Goal: Task Accomplishment & Management: Manage account settings

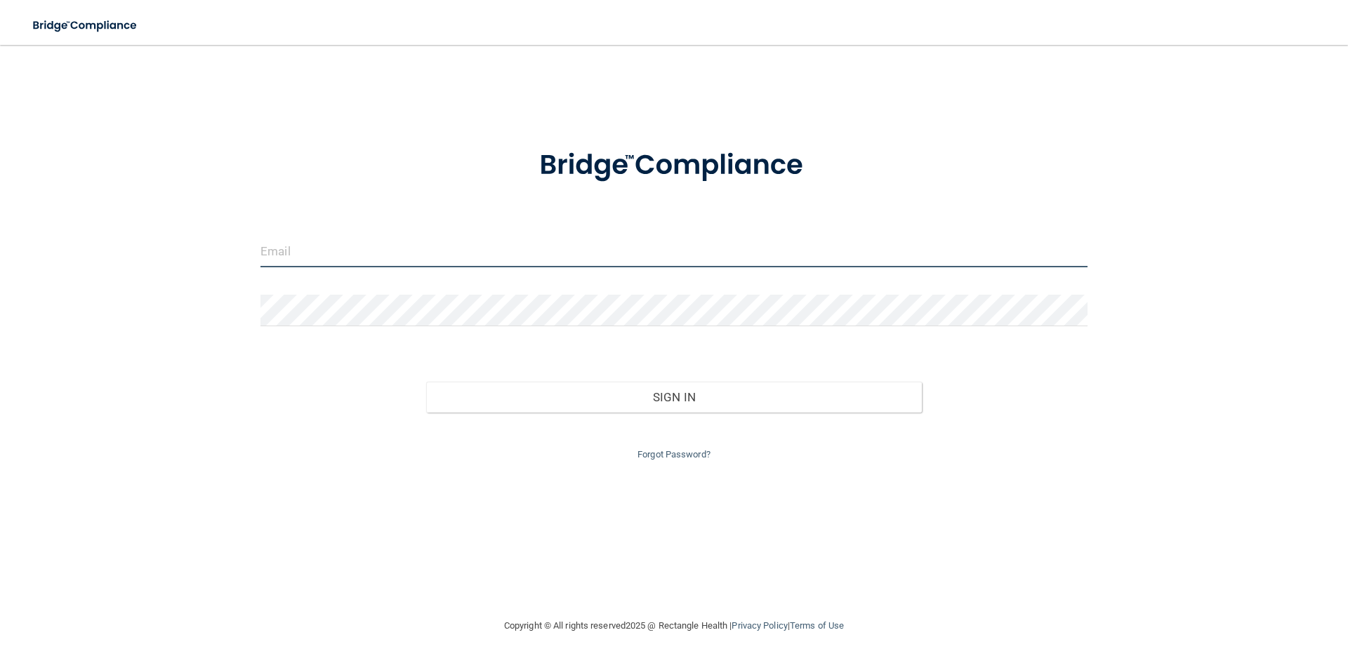
click at [463, 253] on input "email" at bounding box center [673, 252] width 827 height 32
type input "[PERSON_NAME][EMAIL_ADDRESS][PERSON_NAME][DOMAIN_NAME]"
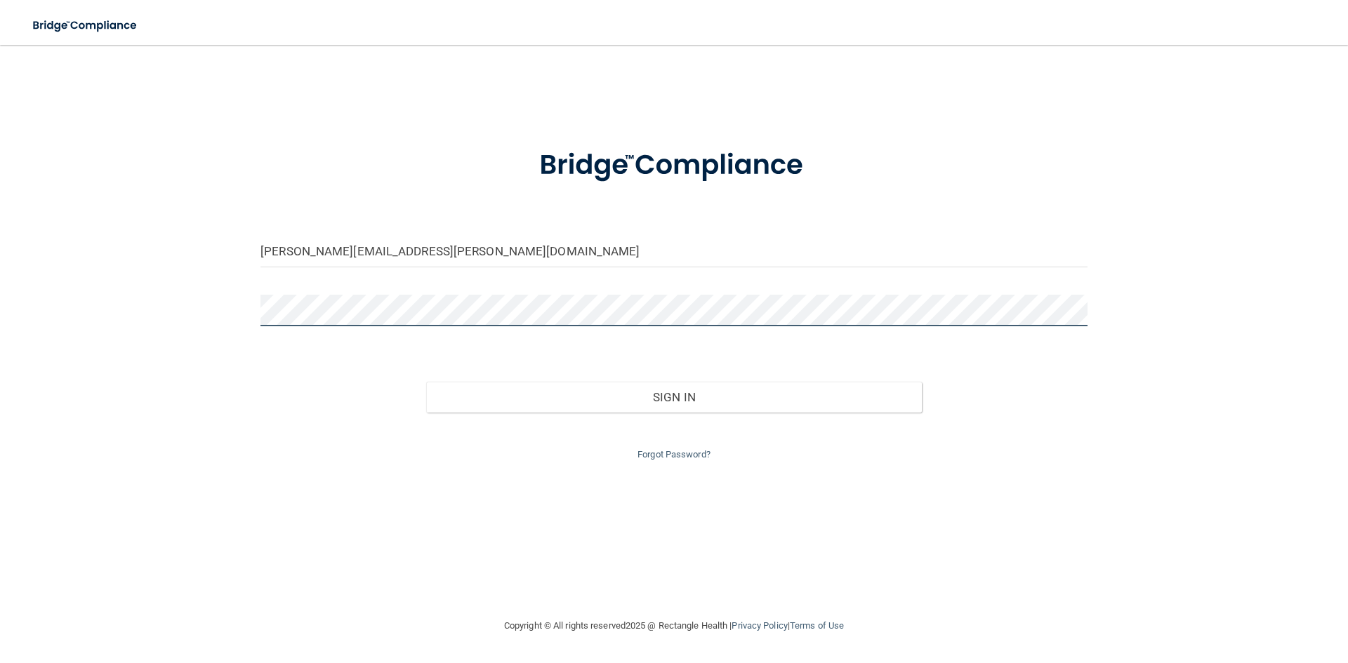
click at [426, 382] on button "Sign In" at bounding box center [674, 397] width 496 height 31
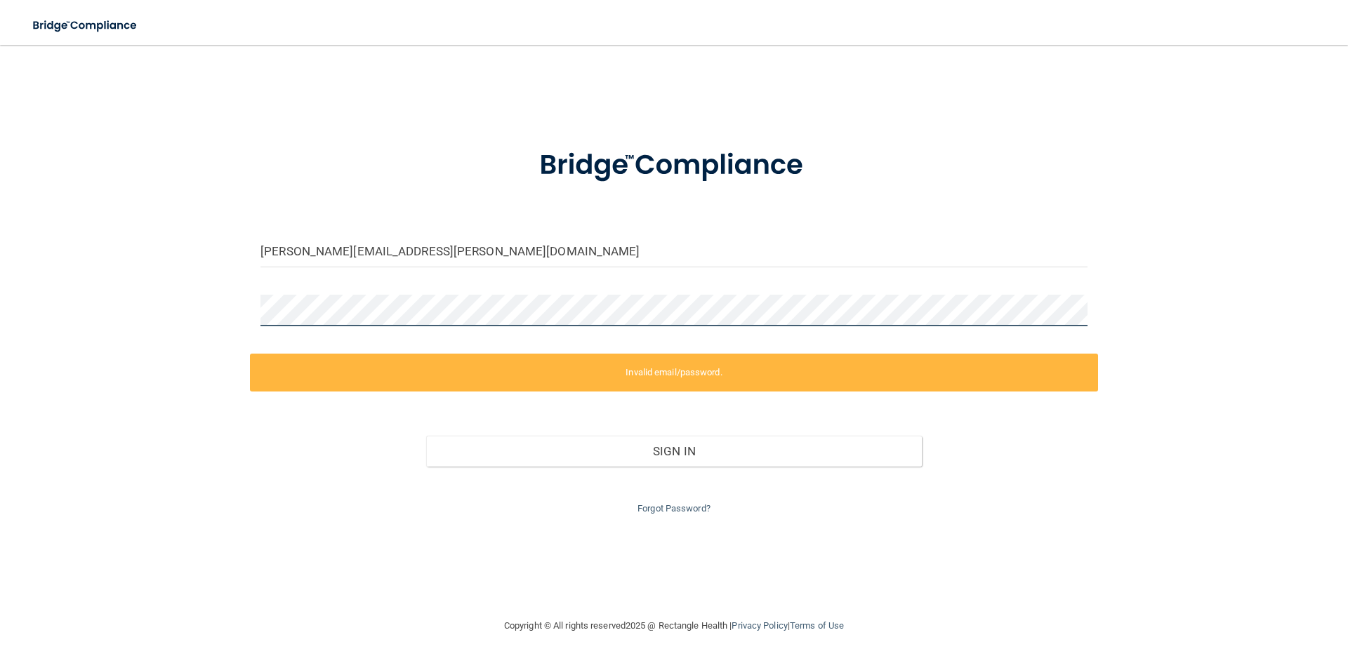
click at [426, 436] on button "Sign In" at bounding box center [674, 451] width 496 height 31
click at [181, 319] on div "[PERSON_NAME][EMAIL_ADDRESS][PERSON_NAME][DOMAIN_NAME] Invalid email/password. …" at bounding box center [673, 331] width 1291 height 545
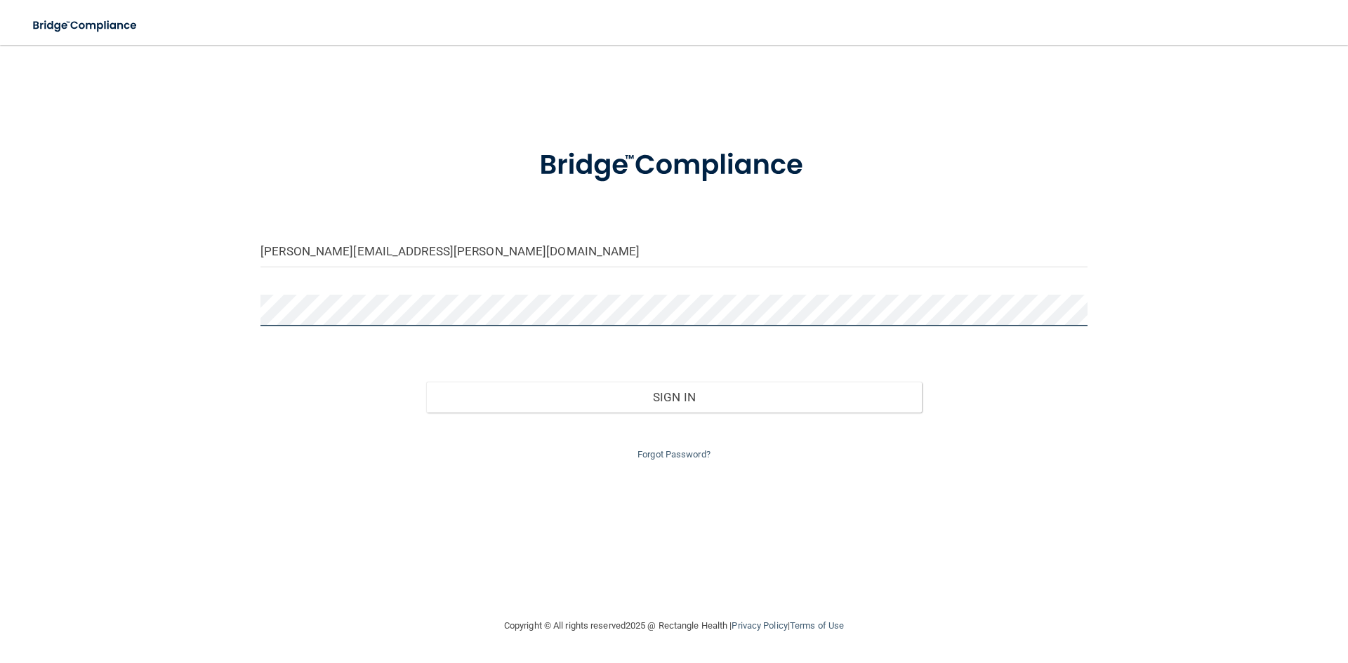
click at [426, 382] on button "Sign In" at bounding box center [674, 397] width 496 height 31
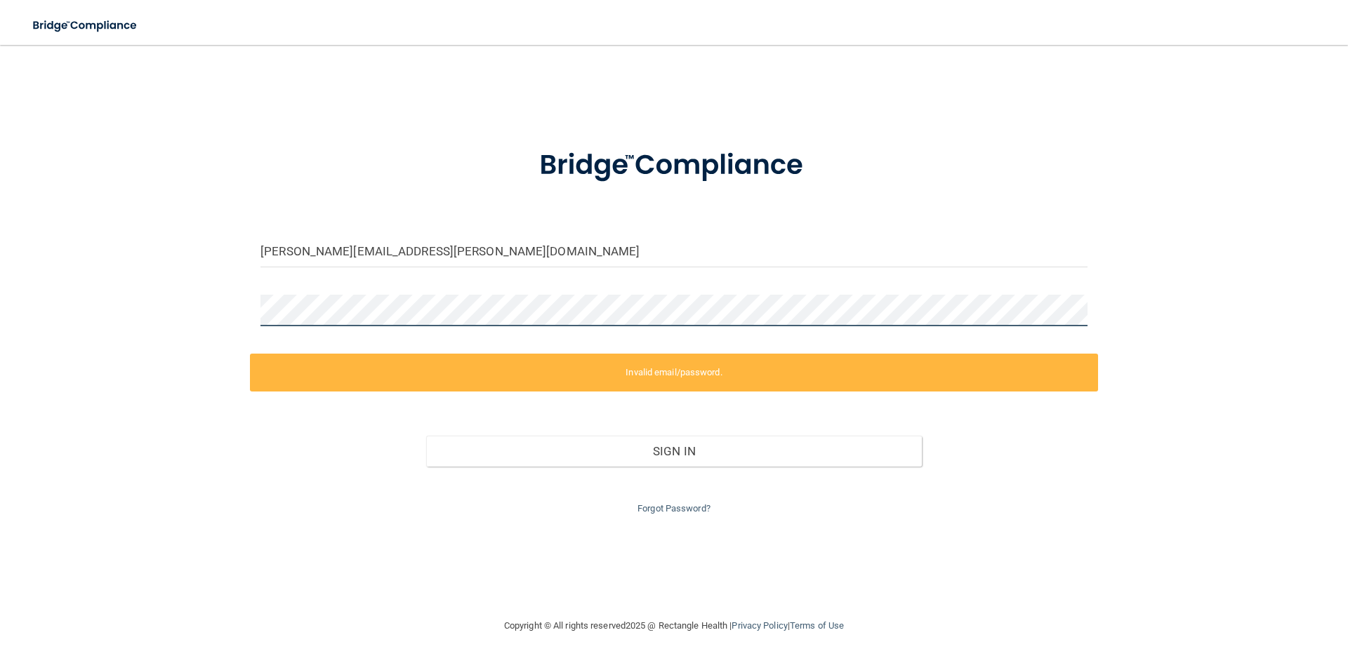
click at [192, 308] on div "[PERSON_NAME][EMAIL_ADDRESS][PERSON_NAME][DOMAIN_NAME] Invalid email/password. …" at bounding box center [673, 331] width 1291 height 545
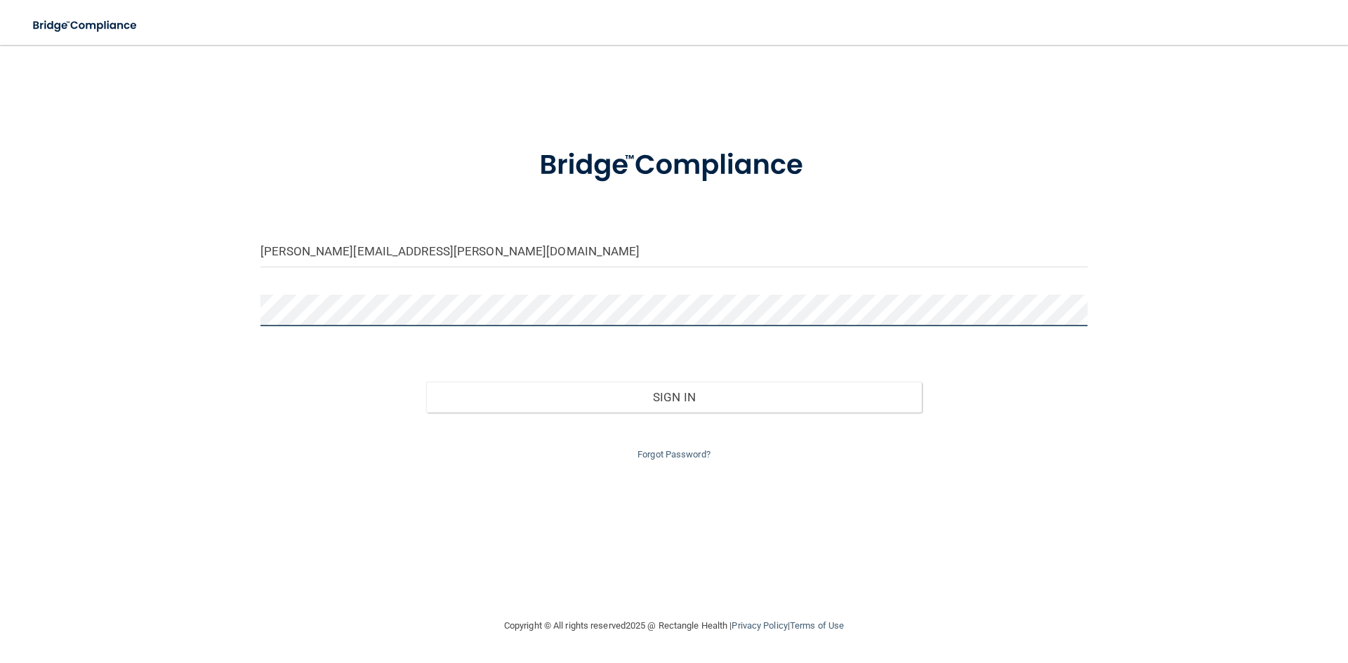
click at [426, 382] on button "Sign In" at bounding box center [674, 397] width 496 height 31
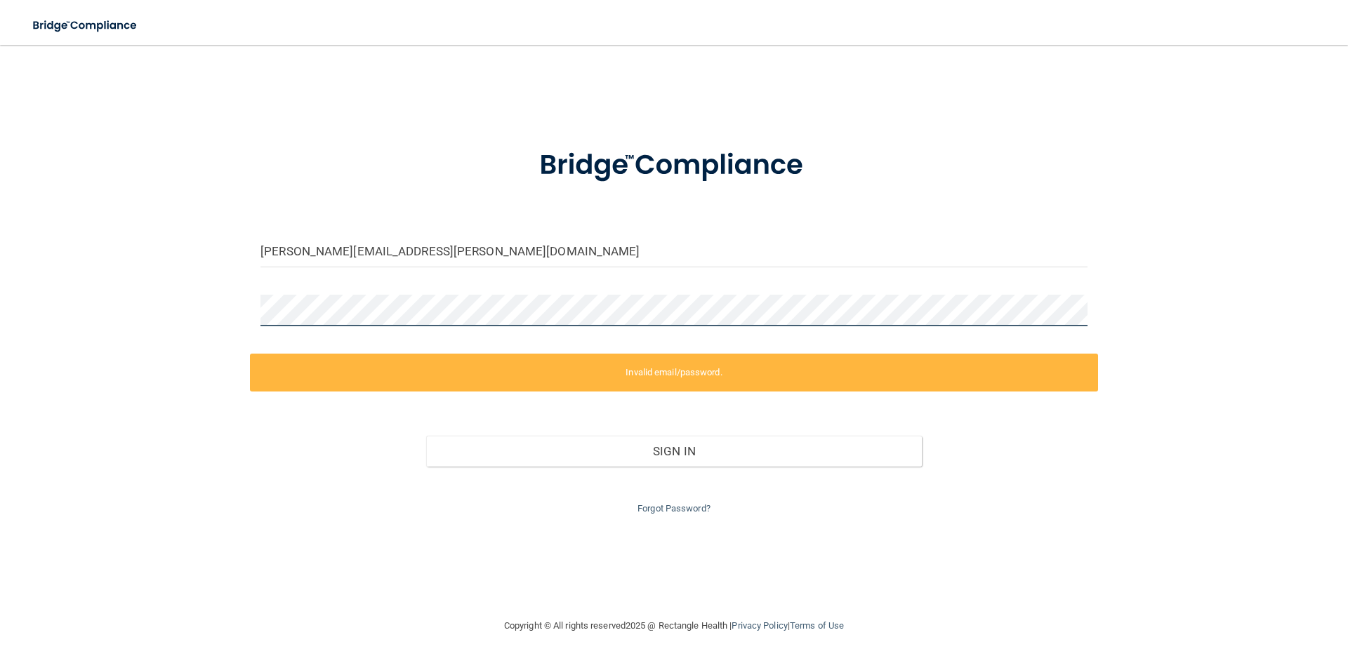
click at [169, 319] on div "[PERSON_NAME][EMAIL_ADDRESS][PERSON_NAME][DOMAIN_NAME] Invalid email/password. …" at bounding box center [673, 331] width 1291 height 545
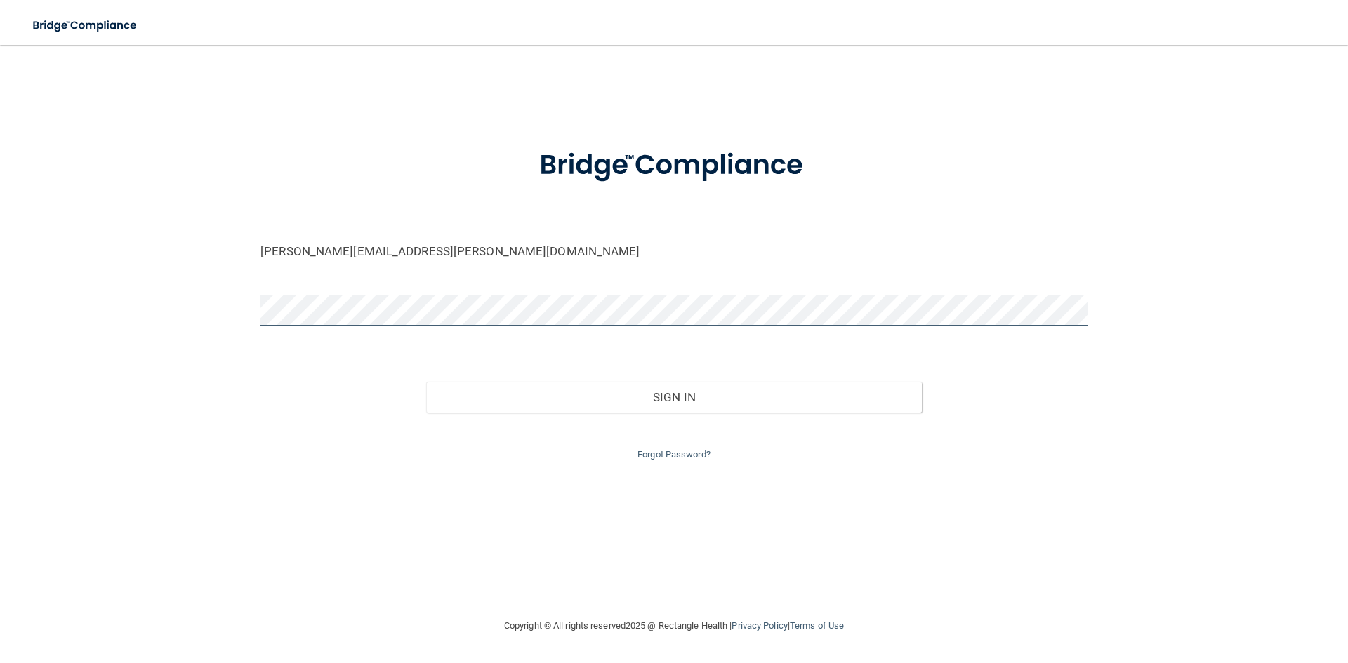
click at [426, 382] on button "Sign In" at bounding box center [674, 397] width 496 height 31
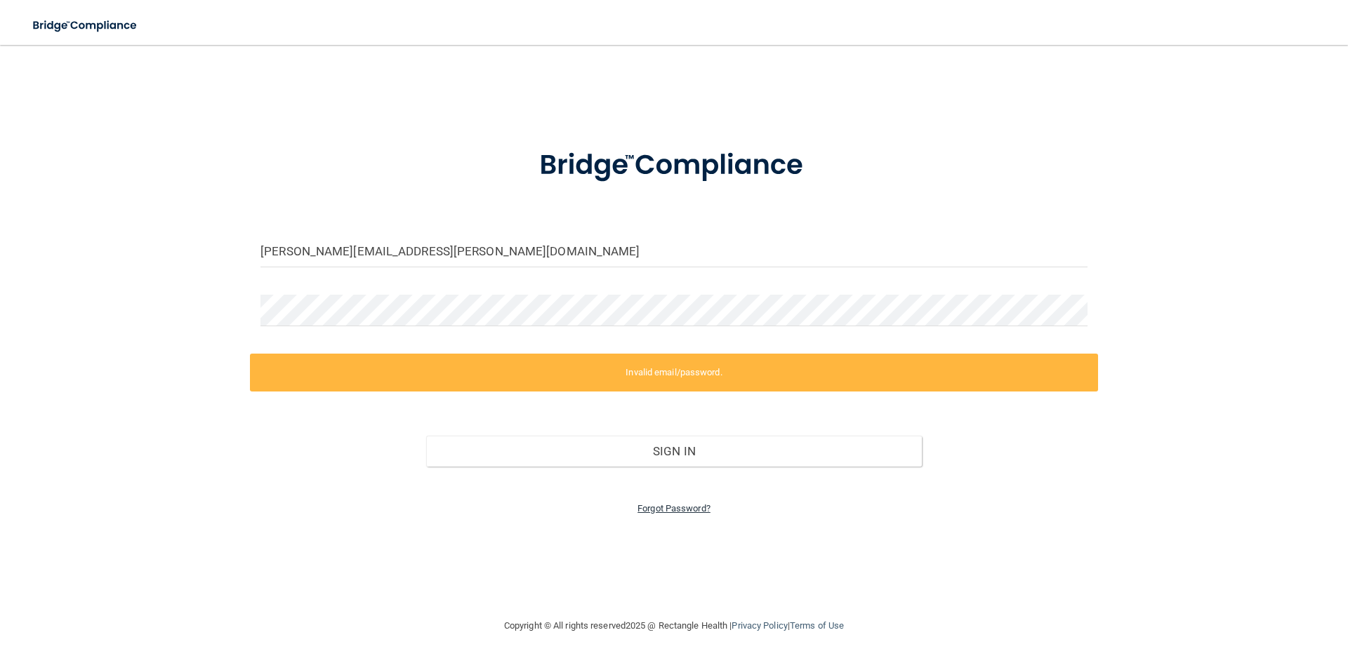
click at [702, 510] on link "Forgot Password?" at bounding box center [673, 508] width 73 height 11
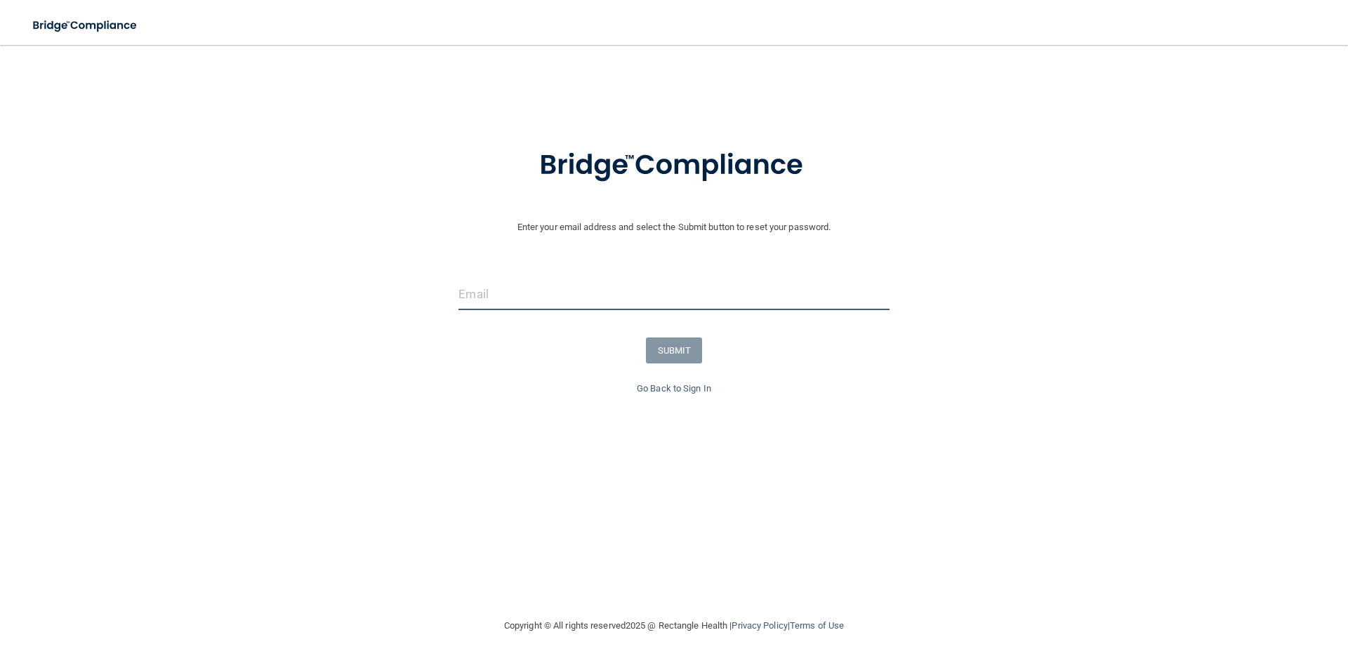
click at [562, 295] on input "email" at bounding box center [673, 295] width 430 height 32
type input "[PERSON_NAME][EMAIL_ADDRESS][PERSON_NAME][DOMAIN_NAME]"
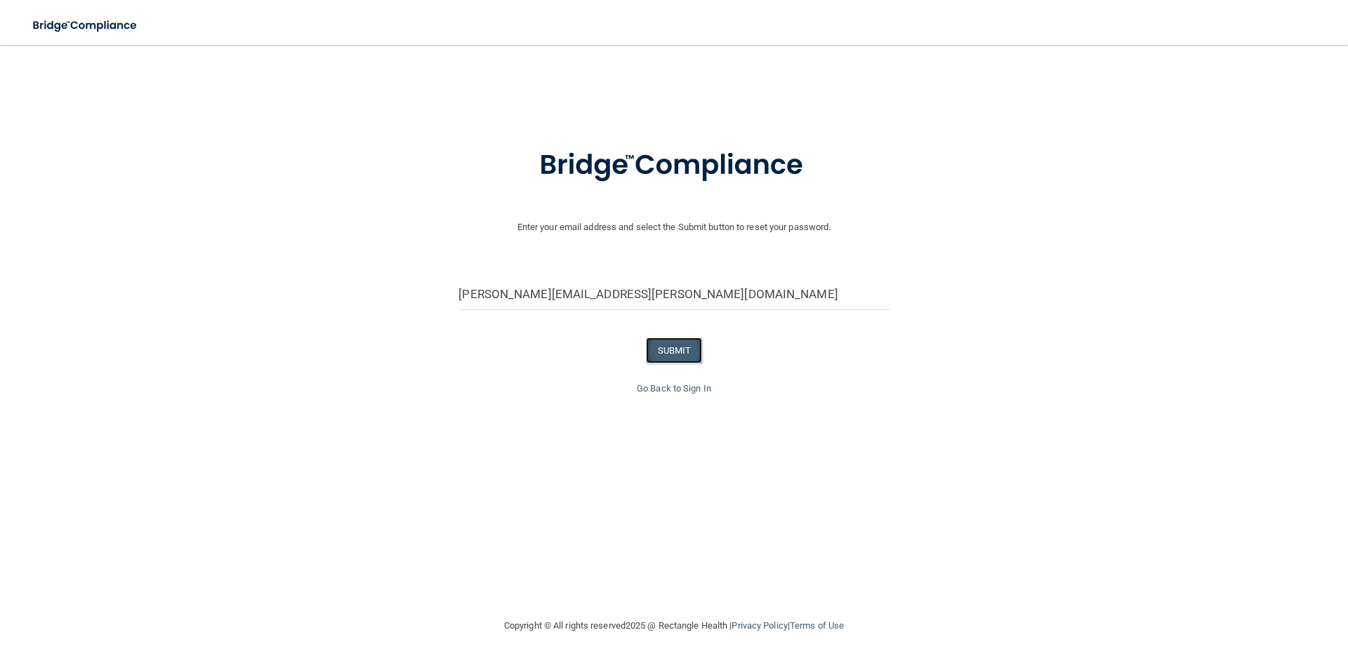
click at [664, 352] on button "SUBMIT" at bounding box center [674, 351] width 57 height 26
